Goal: Navigation & Orientation: Find specific page/section

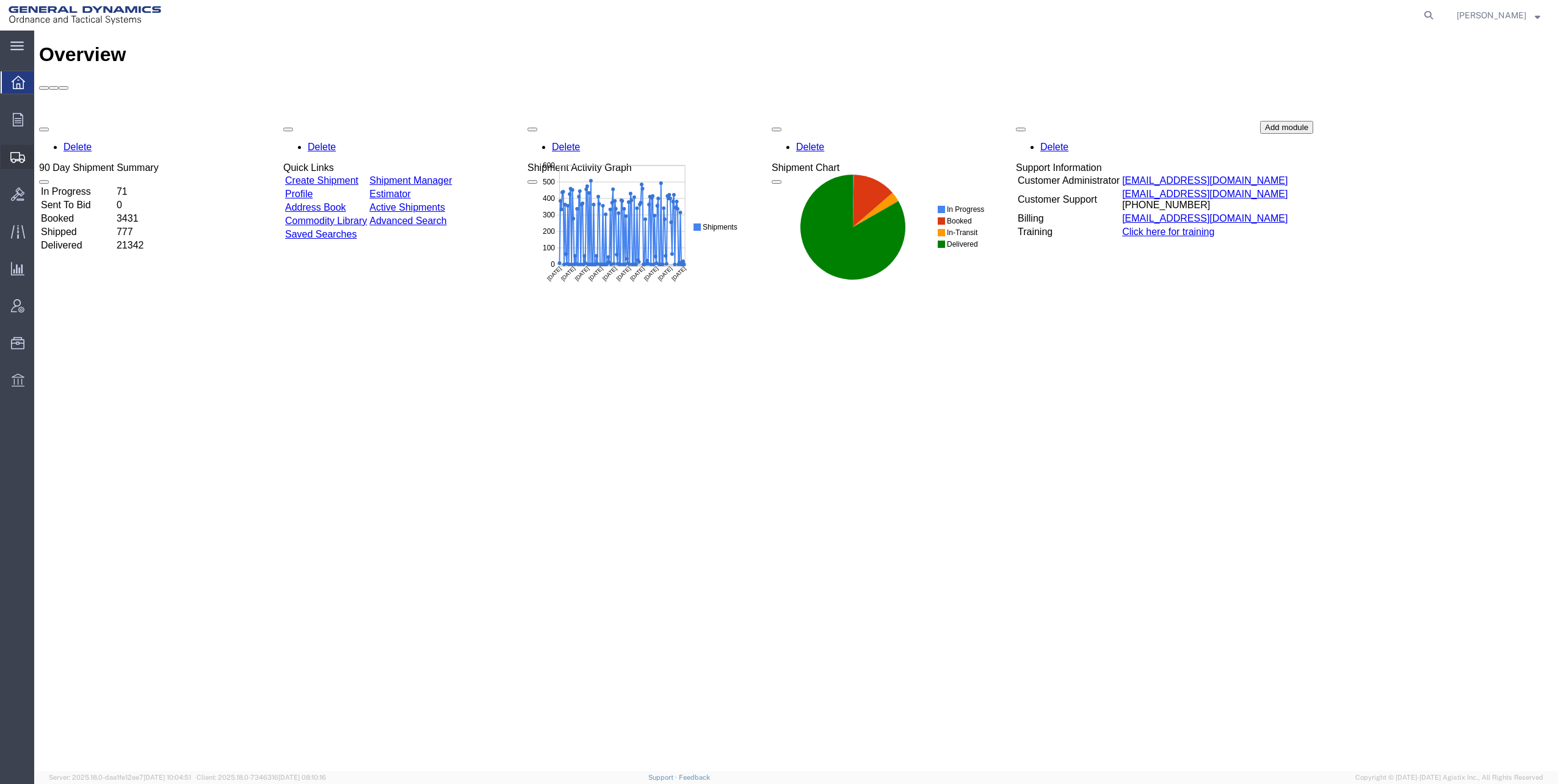
click at [42, 157] on span "Shipments" at bounding box center [38, 157] width 9 height 24
